Goal: Entertainment & Leisure: Consume media (video, audio)

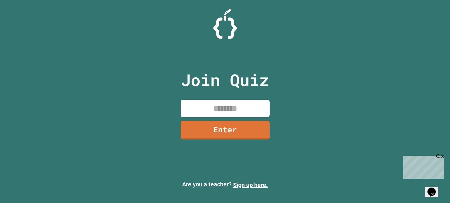
click at [225, 108] on input at bounding box center [225, 109] width 89 height 18
click at [227, 110] on input at bounding box center [225, 109] width 89 height 18
type input "********"
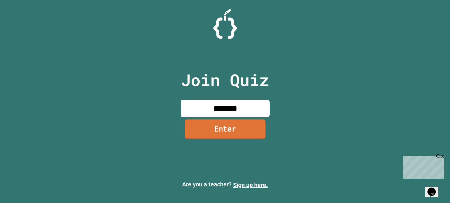
click at [224, 125] on link "Enter" at bounding box center [225, 130] width 81 height 20
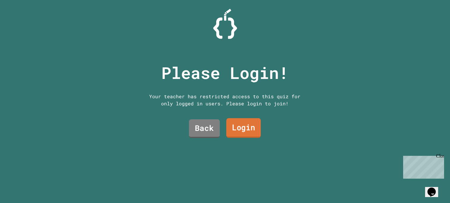
click at [229, 127] on link "Login" at bounding box center [243, 128] width 34 height 20
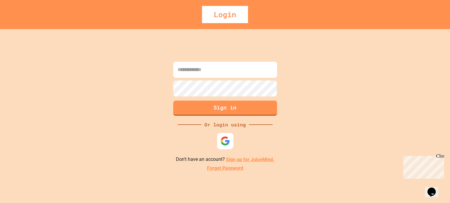
click at [226, 139] on img at bounding box center [225, 141] width 10 height 10
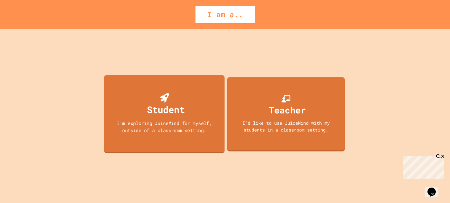
click at [162, 118] on div "Student I'm exploring JuiceMind for myself, outside of a classroom setting." at bounding box center [164, 114] width 120 height 78
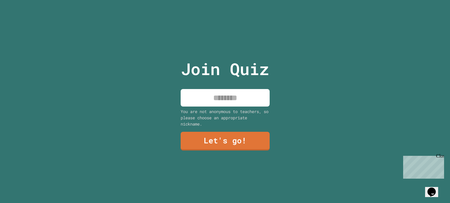
click at [194, 104] on input at bounding box center [225, 98] width 89 height 18
type input "*******"
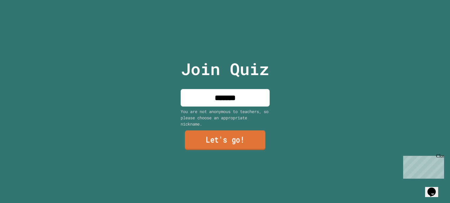
click at [210, 140] on link "Let's go!" at bounding box center [225, 140] width 81 height 20
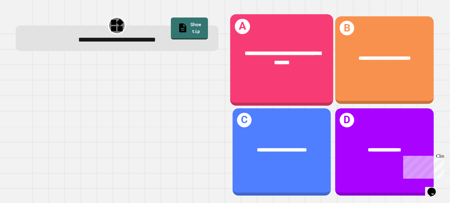
click at [304, 43] on div "**********" at bounding box center [281, 58] width 103 height 41
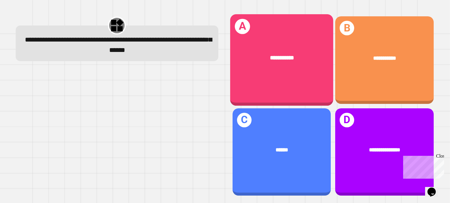
click at [273, 88] on div "**********" at bounding box center [281, 60] width 103 height 92
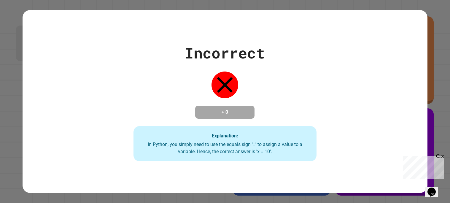
click at [230, 111] on h4 "+ 0" at bounding box center [224, 112] width 47 height 7
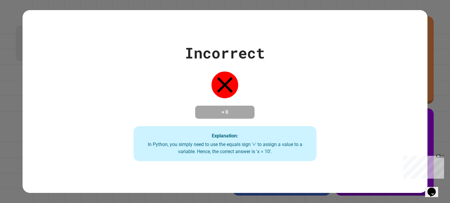
click at [230, 111] on h4 "+ 0" at bounding box center [224, 112] width 47 height 7
click at [442, 157] on div "Close" at bounding box center [439, 156] width 7 height 7
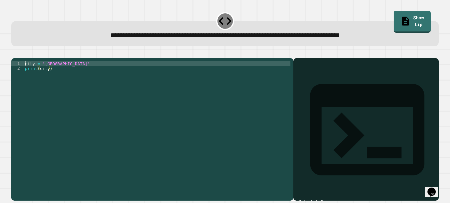
click at [26, 71] on div "city = 'Madrid' print ( city )" at bounding box center [157, 127] width 267 height 133
click at [436, 103] on div at bounding box center [365, 137] width 139 height 125
click at [14, 53] on button "button" at bounding box center [14, 53] width 0 height 0
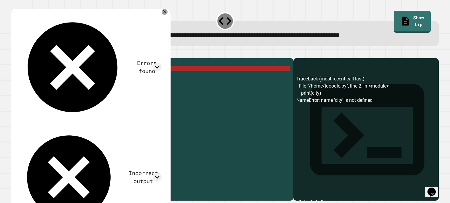
click at [45, 75] on div "[GEOGRAPHIC_DATA] = 'Madrid' print ( city )" at bounding box center [157, 127] width 267 height 133
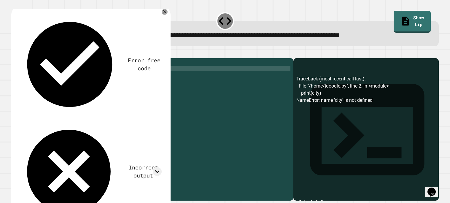
scroll to position [0, 1]
click at [42, 77] on div "city = 'Madrid' print ( city )" at bounding box center [157, 127] width 267 height 133
click at [14, 53] on icon "button" at bounding box center [14, 53] width 0 height 0
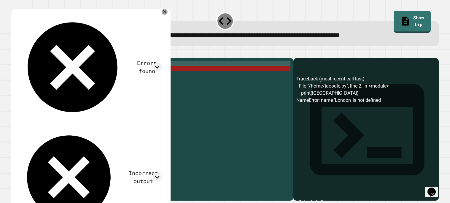
click at [51, 70] on div "city = 'Madrid' print ( [GEOGRAPHIC_DATA] )" at bounding box center [157, 127] width 267 height 133
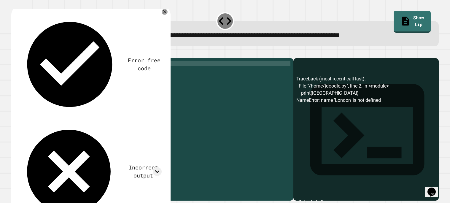
scroll to position [0, 2]
click at [14, 53] on icon "button" at bounding box center [14, 53] width 0 height 0
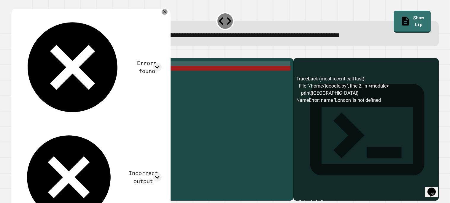
click at [49, 77] on div "city = 'London' print ( [GEOGRAPHIC_DATA] )" at bounding box center [157, 127] width 267 height 133
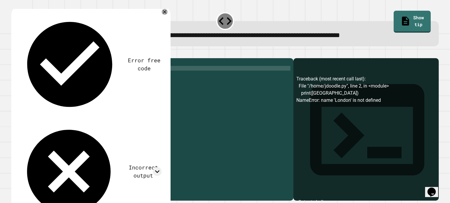
scroll to position [0, 2]
click at [14, 53] on button "button" at bounding box center [14, 53] width 0 height 0
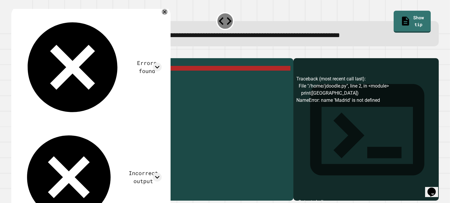
click at [26, 53] on button "button" at bounding box center [26, 53] width 0 height 0
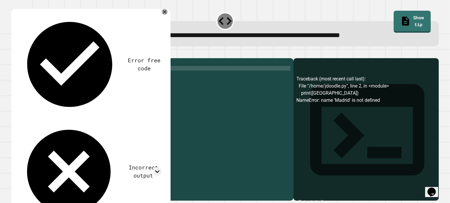
click at [46, 74] on div "city = 'Madrid' print ( city )" at bounding box center [157, 122] width 267 height 123
click at [46, 74] on div "city = 'Madrid' print ( city )" at bounding box center [157, 127] width 267 height 133
click at [26, 53] on icon "button" at bounding box center [26, 53] width 0 height 0
click at [51, 70] on div "city = 'Madrid' print ( city )" at bounding box center [157, 122] width 267 height 123
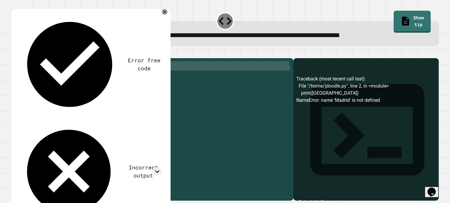
click at [51, 70] on div "city = 'Madrid' print ( city )" at bounding box center [157, 127] width 267 height 133
type textarea "**********"
click at [14, 53] on icon "button" at bounding box center [14, 53] width 0 height 0
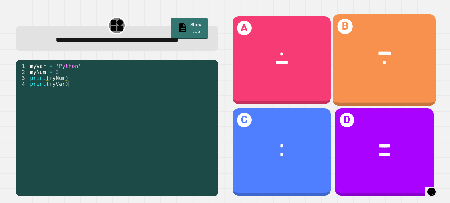
click at [370, 45] on div "****** *" at bounding box center [384, 58] width 103 height 41
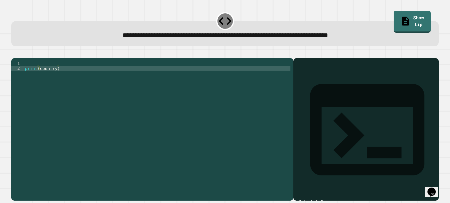
click at [47, 77] on div "print ( country )" at bounding box center [157, 127] width 267 height 133
click at [14, 53] on button "button" at bounding box center [14, 53] width 0 height 0
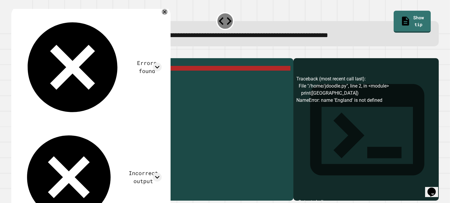
click at [26, 53] on button "button" at bounding box center [26, 53] width 0 height 0
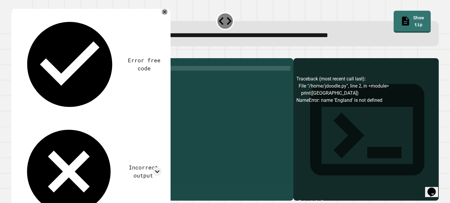
click at [69, 76] on div "print ( country )" at bounding box center [157, 122] width 267 height 123
type textarea "**********"
click at [46, 77] on div "print ( country ) print" at bounding box center [157, 127] width 267 height 133
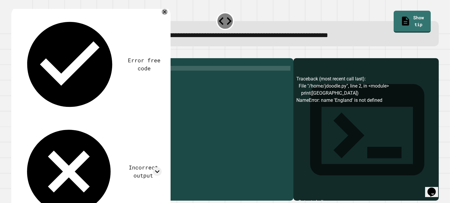
scroll to position [0, 2]
click at [50, 81] on div "print ( [GEOGRAPHIC_DATA] ) print" at bounding box center [157, 127] width 267 height 133
type textarea "**********"
click at [14, 53] on icon "button" at bounding box center [14, 53] width 0 height 0
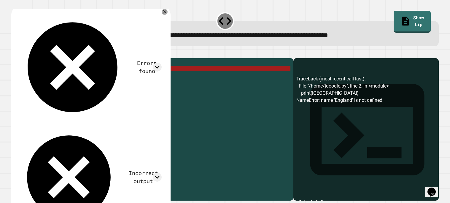
drag, startPoint x: 65, startPoint y: 80, endPoint x: 22, endPoint y: 82, distance: 43.0
click at [22, 82] on div "**********" at bounding box center [150, 122] width 279 height 123
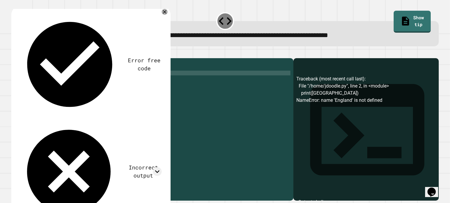
scroll to position [0, 0]
click at [26, 73] on div "print ( [GEOGRAPHIC_DATA] )" at bounding box center [157, 127] width 267 height 133
type textarea "*"
type textarea "**********"
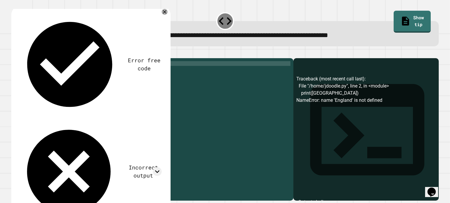
scroll to position [0, 0]
type textarea "**********"
click at [14, 53] on icon "button" at bounding box center [14, 53] width 0 height 0
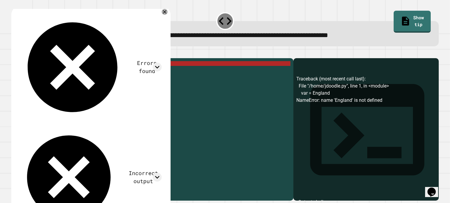
click at [47, 71] on div "var = England print ( [GEOGRAPHIC_DATA] )" at bounding box center [157, 127] width 267 height 133
click at [57, 71] on div "var = England print ( [GEOGRAPHIC_DATA] )" at bounding box center [157, 122] width 267 height 123
click at [57, 71] on div "var = England print ( [GEOGRAPHIC_DATA] )" at bounding box center [157, 127] width 267 height 133
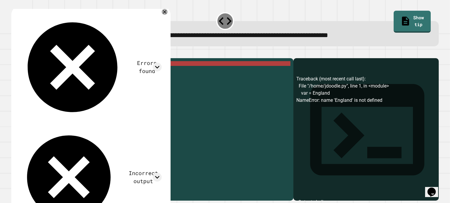
click at [54, 76] on div "var = England print ( [GEOGRAPHIC_DATA] )" at bounding box center [157, 127] width 267 height 133
click at [54, 58] on div at bounding box center [224, 54] width 427 height 7
click at [26, 53] on button "button" at bounding box center [26, 53] width 0 height 0
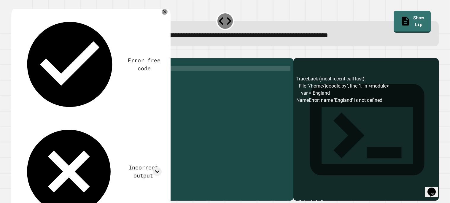
click at [39, 71] on div "print ( country )" at bounding box center [157, 122] width 267 height 123
type textarea "*"
click at [14, 53] on icon "button" at bounding box center [14, 53] width 0 height 0
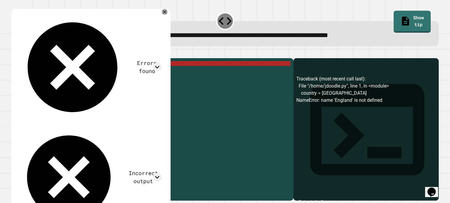
click at [14, 53] on icon "button" at bounding box center [14, 53] width 0 height 0
click at [19, 58] on div at bounding box center [224, 54] width 427 height 7
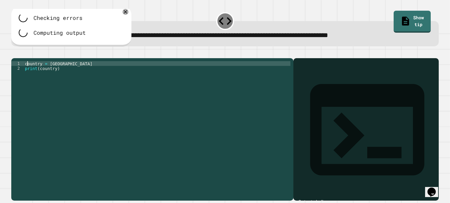
click at [28, 71] on div "country = England print ( country )" at bounding box center [157, 127] width 267 height 133
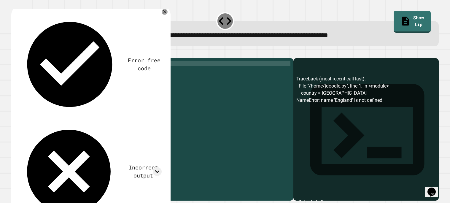
scroll to position [0, 1]
click at [13, 57] on div at bounding box center [224, 54] width 427 height 7
click at [14, 53] on icon "button" at bounding box center [14, 53] width 0 height 0
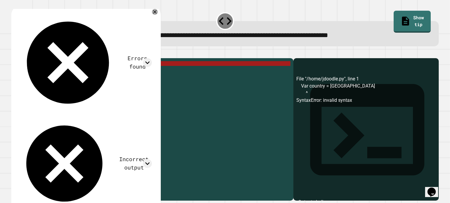
drag, startPoint x: 53, startPoint y: 71, endPoint x: 24, endPoint y: 69, distance: 28.9
click at [24, 69] on div "**********" at bounding box center [152, 129] width 282 height 143
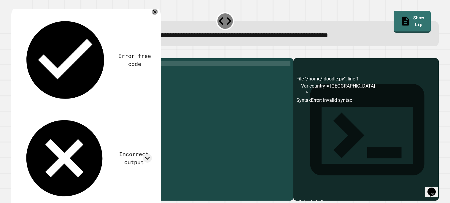
scroll to position [0, 1]
type textarea "**********"
click at [14, 53] on icon "button" at bounding box center [14, 53] width 0 height 0
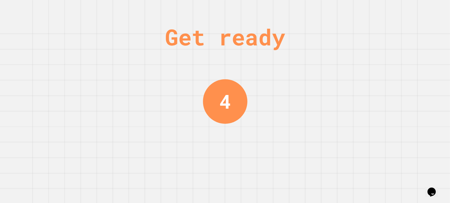
scroll to position [0, 0]
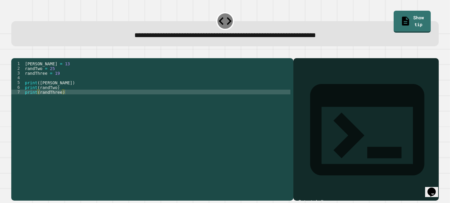
click at [55, 77] on div "[PERSON_NAME] = 13 randTwo = 25 randThree = 19 print ( [PERSON_NAME] ) print ( …" at bounding box center [157, 127] width 267 height 133
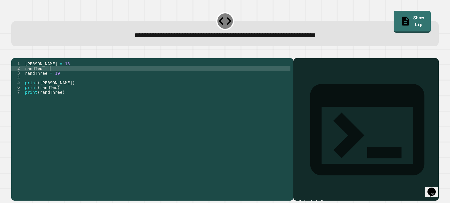
scroll to position [0, 1]
type textarea "**********"
click at [14, 53] on button "button" at bounding box center [14, 53] width 0 height 0
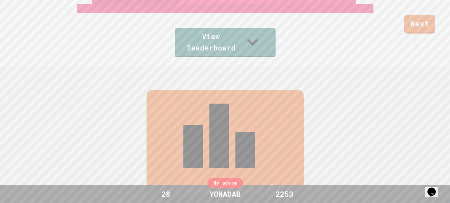
click at [255, 55] on link "View leaderboard" at bounding box center [225, 42] width 101 height 29
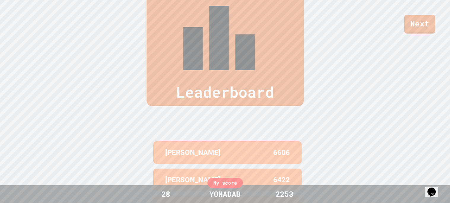
scroll to position [225, 0]
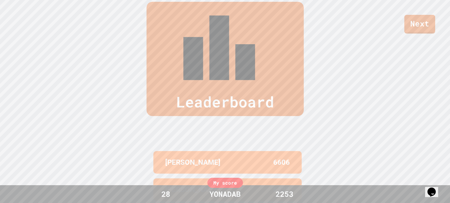
click at [425, 18] on link "Next" at bounding box center [419, 24] width 31 height 19
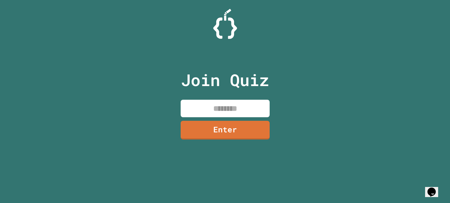
click at [214, 111] on input at bounding box center [225, 109] width 89 height 18
type input "********"
click at [223, 129] on link "Enter" at bounding box center [225, 130] width 88 height 20
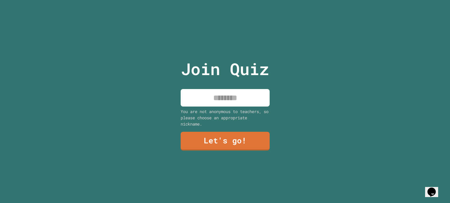
click at [222, 99] on input at bounding box center [225, 98] width 89 height 18
type input "*******"
click at [233, 133] on link "Let's go!" at bounding box center [225, 141] width 89 height 19
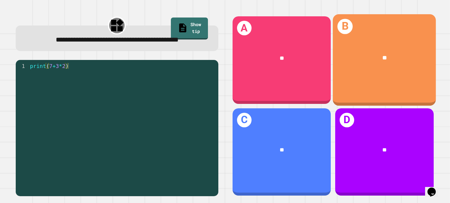
click at [352, 67] on div "**" at bounding box center [384, 58] width 103 height 32
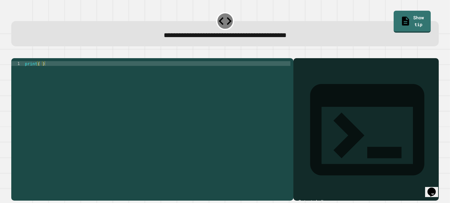
click at [39, 72] on div "print ( )" at bounding box center [157, 127] width 267 height 133
type textarea "**********"
click at [14, 53] on icon "button" at bounding box center [14, 53] width 0 height 0
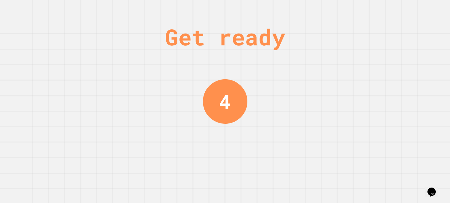
scroll to position [0, 0]
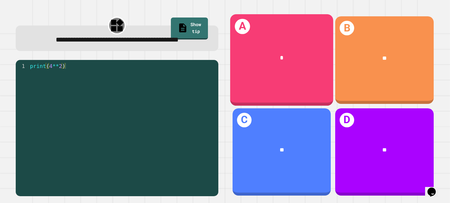
click at [291, 71] on div "*" at bounding box center [281, 58] width 103 height 32
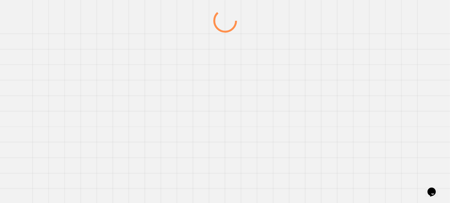
click at [291, 71] on div at bounding box center [225, 106] width 432 height 194
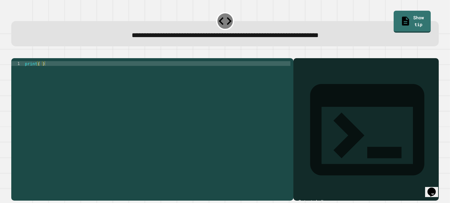
click at [40, 71] on div "print ( )" at bounding box center [157, 127] width 267 height 133
type textarea "**********"
click at [23, 58] on div at bounding box center [224, 54] width 427 height 7
click at [14, 53] on button "button" at bounding box center [14, 53] width 0 height 0
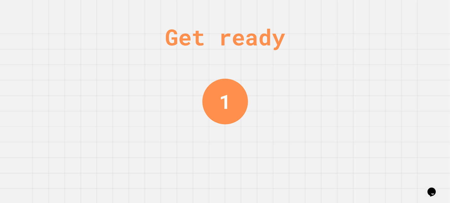
click at [22, 62] on div "Get ready 1" at bounding box center [225, 101] width 450 height 203
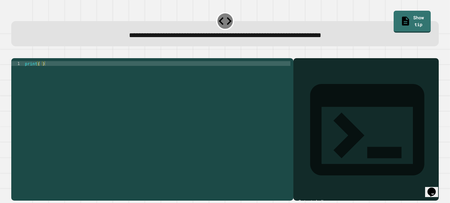
click at [41, 71] on div "print ( )" at bounding box center [157, 127] width 267 height 133
click at [112, 112] on div "print ( )" at bounding box center [157, 127] width 267 height 133
click at [31, 91] on div "print ( )" at bounding box center [157, 127] width 267 height 133
click at [40, 73] on div "print ( )" at bounding box center [157, 127] width 267 height 133
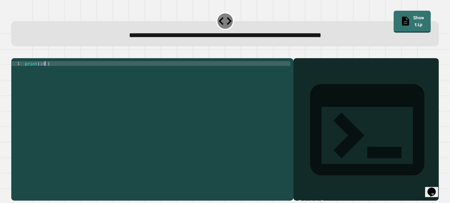
click at [20, 58] on icon "button" at bounding box center [18, 57] width 3 height 4
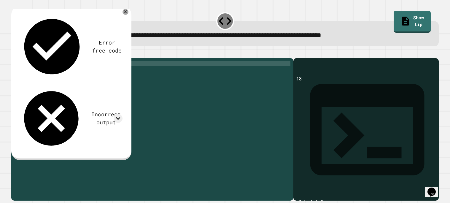
click at [46, 73] on div "print ( 18 )" at bounding box center [157, 127] width 267 height 133
click at [26, 53] on button "button" at bounding box center [26, 53] width 0 height 0
click at [42, 68] on div "**********" at bounding box center [152, 129] width 282 height 143
click at [42, 70] on div "print ( )" at bounding box center [157, 122] width 267 height 123
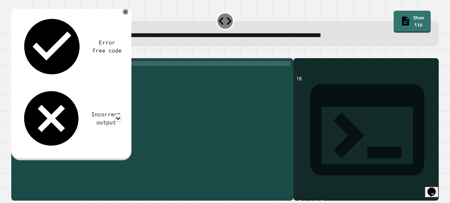
click at [14, 53] on icon "button" at bounding box center [14, 53] width 0 height 0
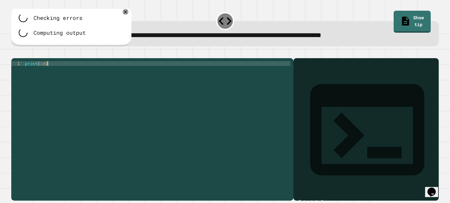
click at [71, 71] on div "print ( 18 )" at bounding box center [157, 127] width 267 height 133
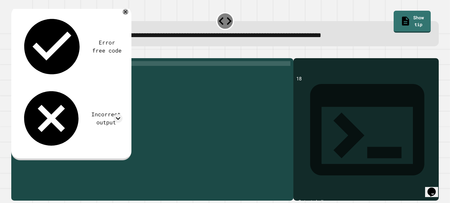
scroll to position [0, 1]
click at [45, 72] on div "print ( 18 )" at bounding box center [157, 127] width 267 height 133
click at [14, 53] on button "button" at bounding box center [14, 53] width 0 height 0
click at [54, 68] on div "**********" at bounding box center [152, 129] width 282 height 143
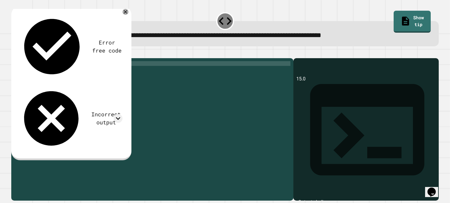
click at [56, 71] on div "print ( 7 * 6 / 3 + 1 )" at bounding box center [157, 127] width 267 height 133
type textarea "**********"
click at [14, 53] on button "button" at bounding box center [14, 53] width 0 height 0
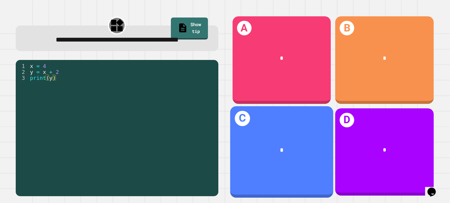
click at [276, 123] on div "C *" at bounding box center [281, 152] width 103 height 92
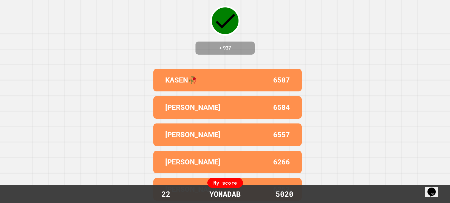
scroll to position [0, 0]
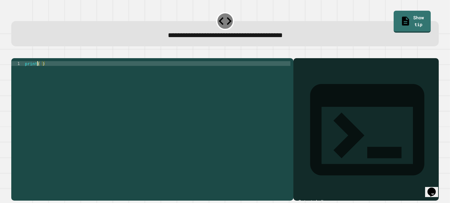
click at [37, 70] on div "print ( )" at bounding box center [157, 127] width 267 height 133
click at [39, 71] on div "print ( )" at bounding box center [157, 127] width 267 height 133
type textarea "*********"
click at [14, 53] on icon "button" at bounding box center [14, 53] width 0 height 0
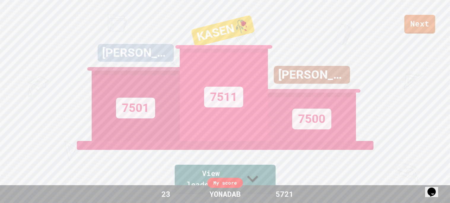
click at [428, 28] on link "Next" at bounding box center [419, 24] width 31 height 19
